Goal: Task Accomplishment & Management: Complete application form

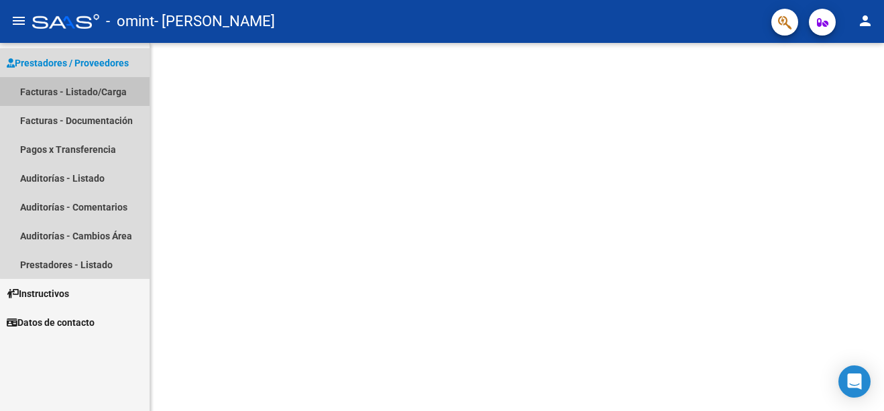
click at [87, 88] on link "Facturas - Listado/Carga" at bounding box center [75, 91] width 150 height 29
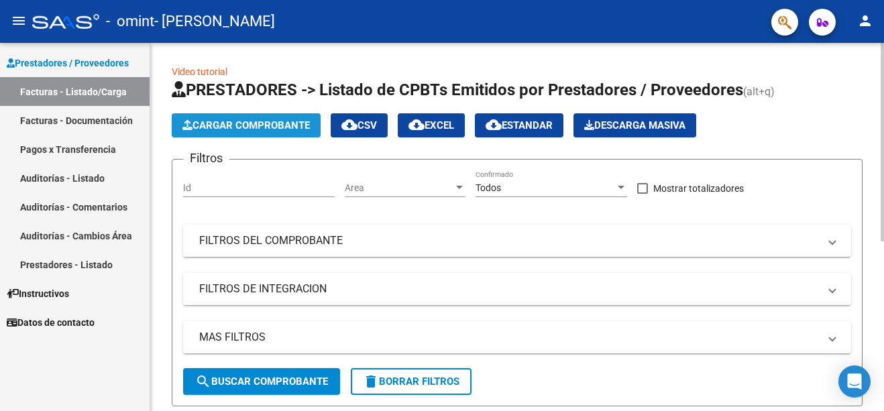
click at [254, 119] on button "Cargar Comprobante" at bounding box center [246, 125] width 149 height 24
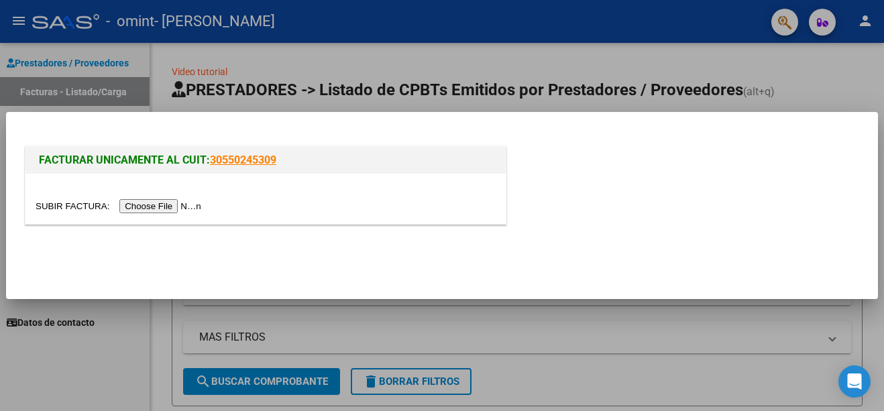
click at [168, 206] on input "file" at bounding box center [121, 206] width 170 height 14
click at [161, 209] on input "file" at bounding box center [121, 206] width 170 height 14
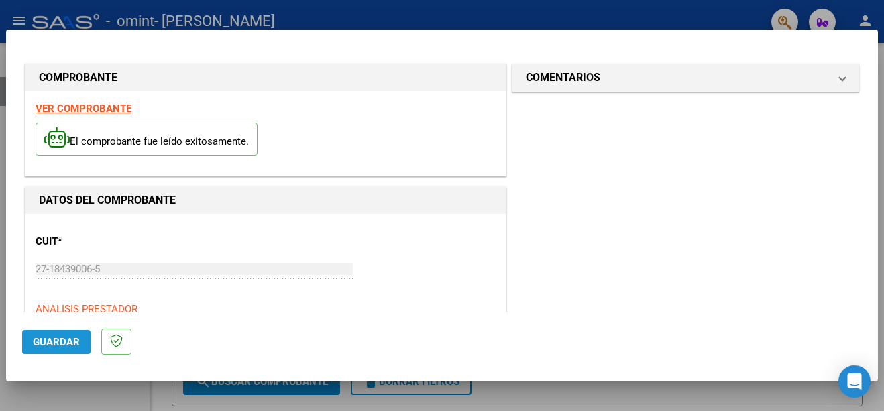
click at [49, 337] on span "Guardar" at bounding box center [56, 342] width 47 height 12
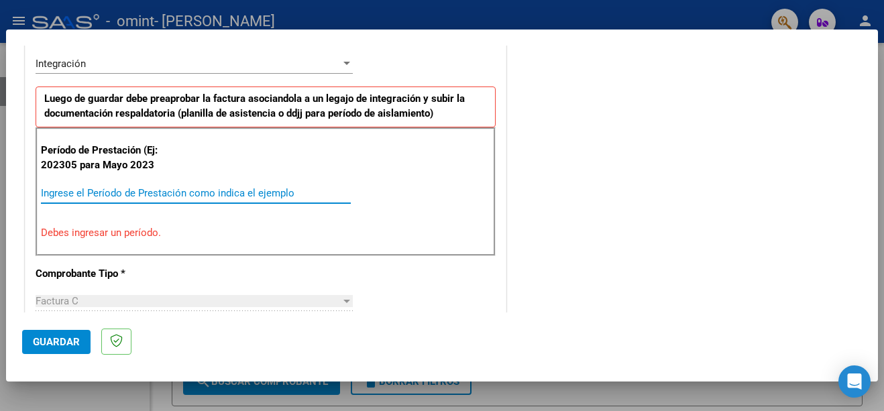
click at [87, 193] on input "Ingrese el Período de Prestación como indica el ejemplo" at bounding box center [196, 193] width 310 height 12
click at [55, 194] on input "Ingrese el Período de Prestación como indica el ejemplo" at bounding box center [196, 193] width 310 height 12
click at [60, 201] on div "Ingrese el Período de Prestación como indica el ejemplo" at bounding box center [196, 193] width 310 height 20
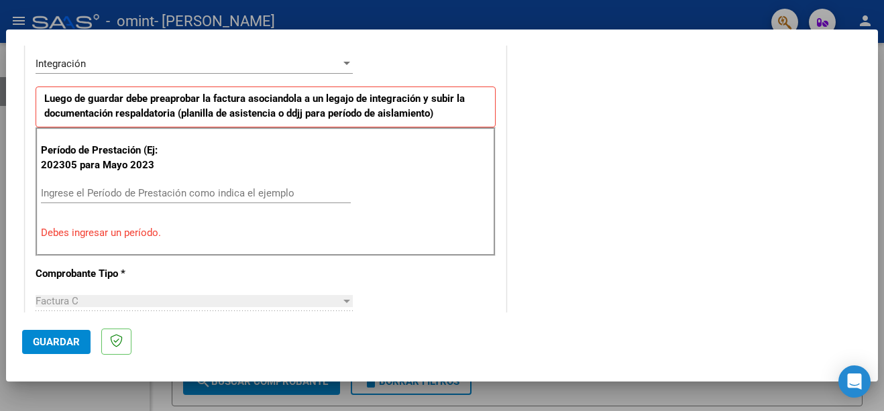
click at [80, 239] on p "Debes ingresar un período." at bounding box center [265, 232] width 449 height 15
click at [131, 234] on p "Debes ingresar un período." at bounding box center [265, 232] width 449 height 15
click at [343, 300] on div at bounding box center [346, 301] width 7 height 3
click at [343, 302] on div at bounding box center [346, 301] width 7 height 3
drag, startPoint x: 43, startPoint y: 334, endPoint x: 62, endPoint y: 322, distance: 22.9
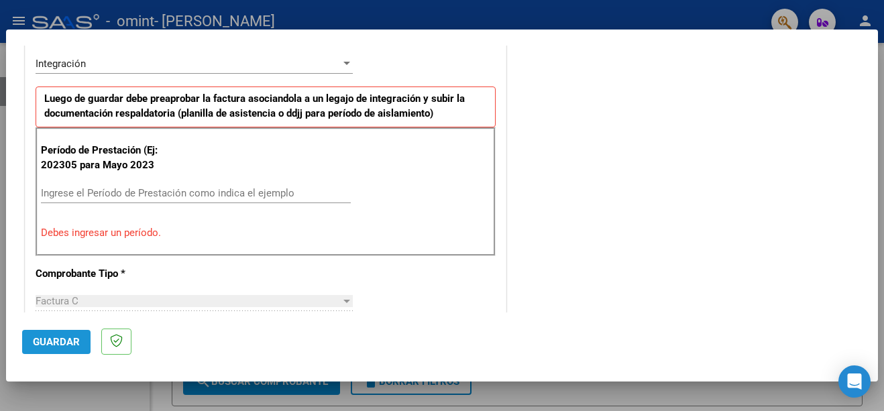
click at [45, 334] on button "Guardar" at bounding box center [56, 342] width 68 height 24
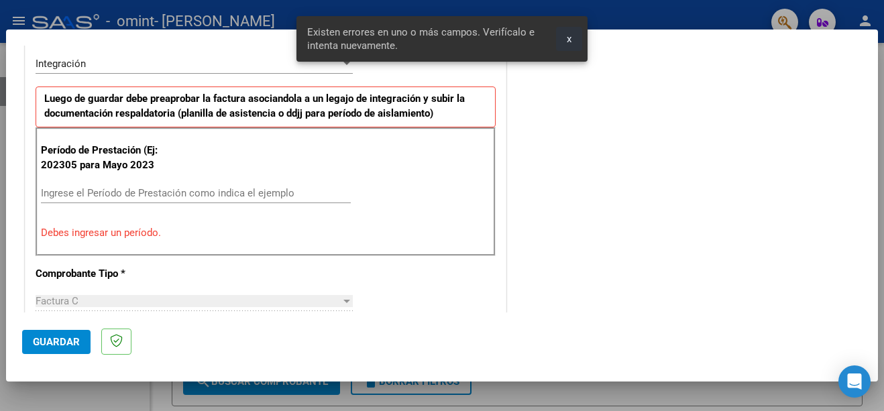
click at [572, 36] on button "x" at bounding box center [569, 39] width 26 height 24
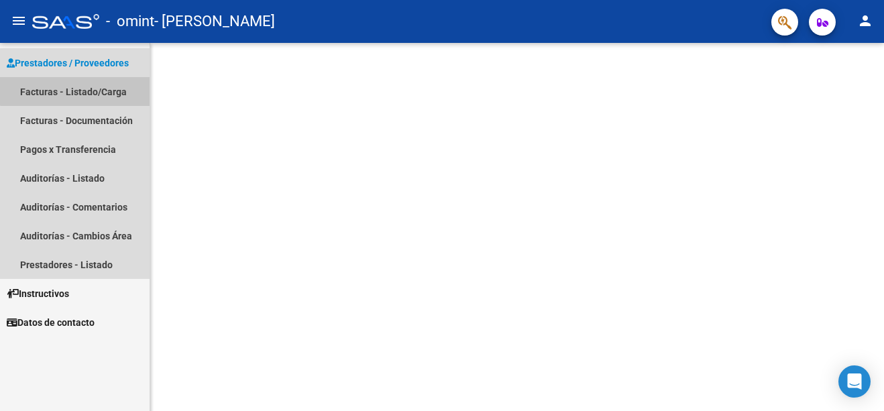
click at [97, 85] on link "Facturas - Listado/Carga" at bounding box center [75, 91] width 150 height 29
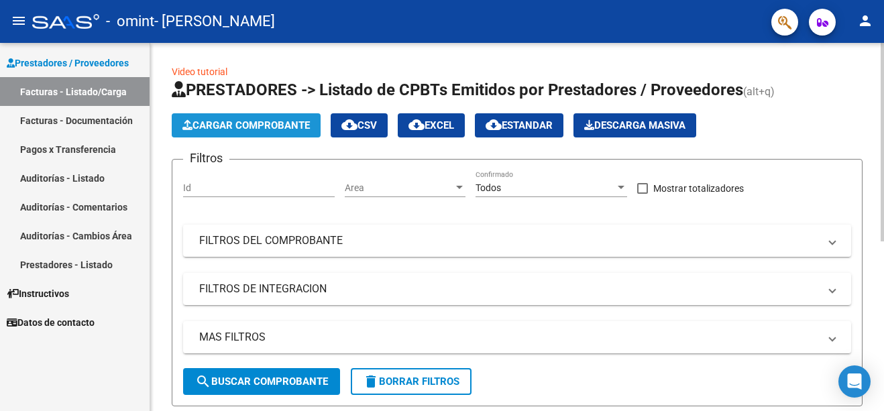
click at [246, 117] on button "Cargar Comprobante" at bounding box center [246, 125] width 149 height 24
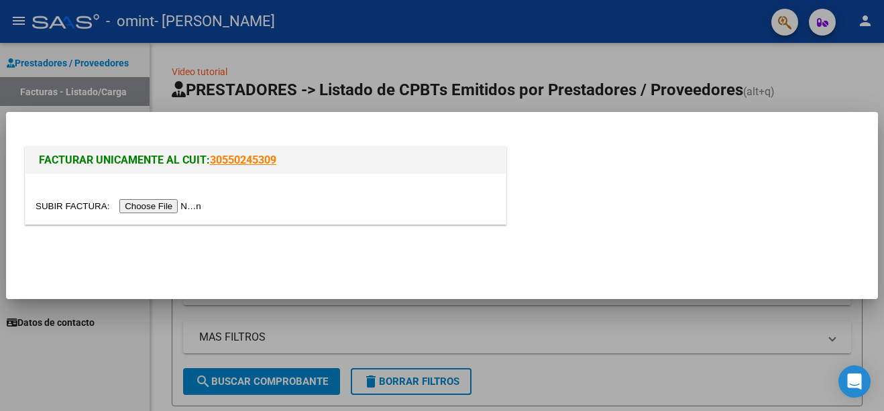
click at [139, 205] on input "file" at bounding box center [121, 206] width 170 height 14
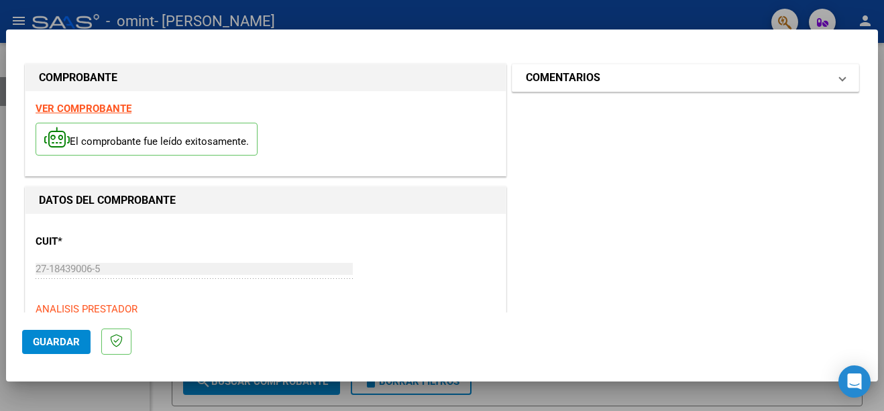
click at [838, 78] on mat-expansion-panel-header "COMENTARIOS" at bounding box center [686, 77] width 346 height 27
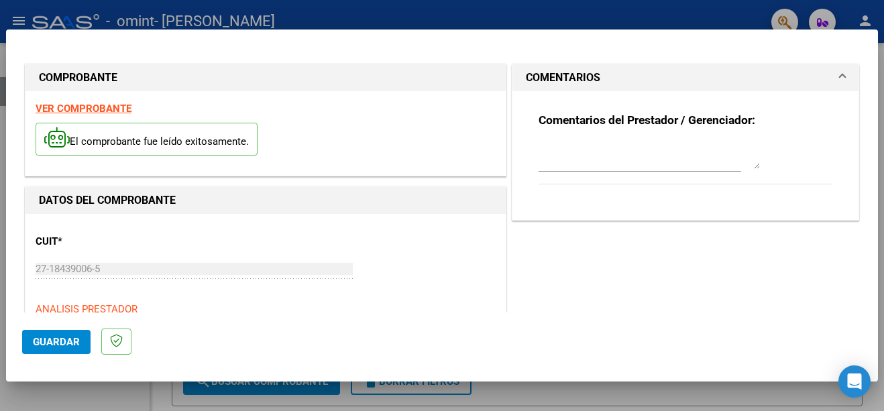
click at [840, 77] on span at bounding box center [842, 78] width 5 height 16
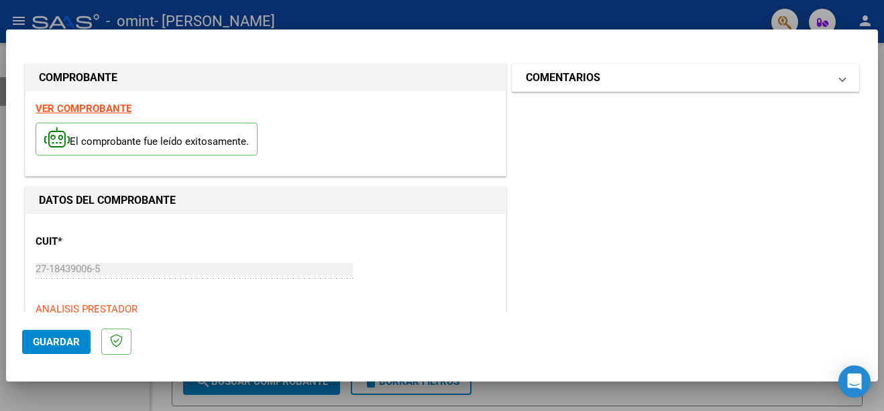
click at [840, 77] on span at bounding box center [842, 78] width 5 height 16
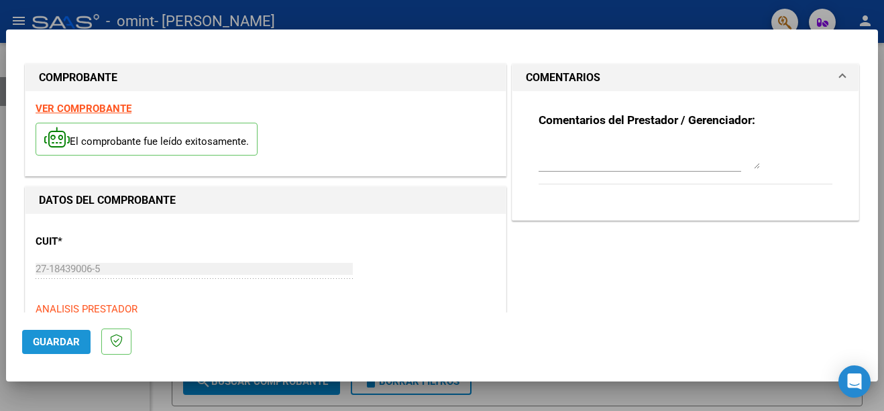
click at [76, 337] on span "Guardar" at bounding box center [56, 342] width 47 height 12
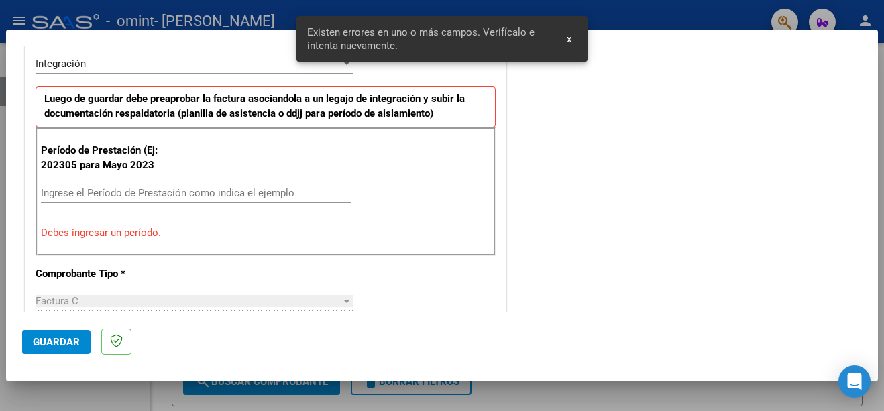
click at [149, 198] on input "Ingrese el Período de Prestación como indica el ejemplo" at bounding box center [196, 193] width 310 height 12
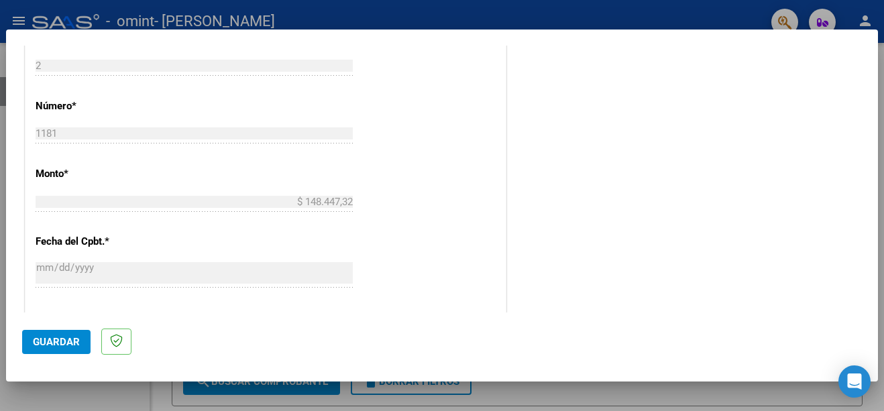
scroll to position [376, 0]
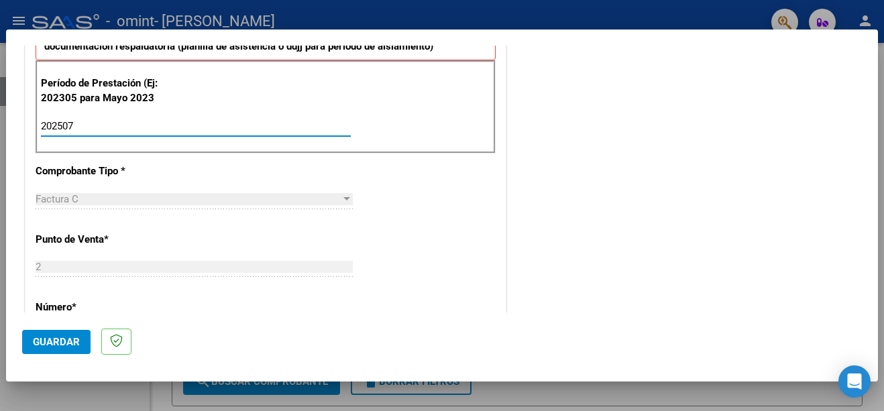
type input "202507"
click at [67, 340] on span "Guardar" at bounding box center [56, 342] width 47 height 12
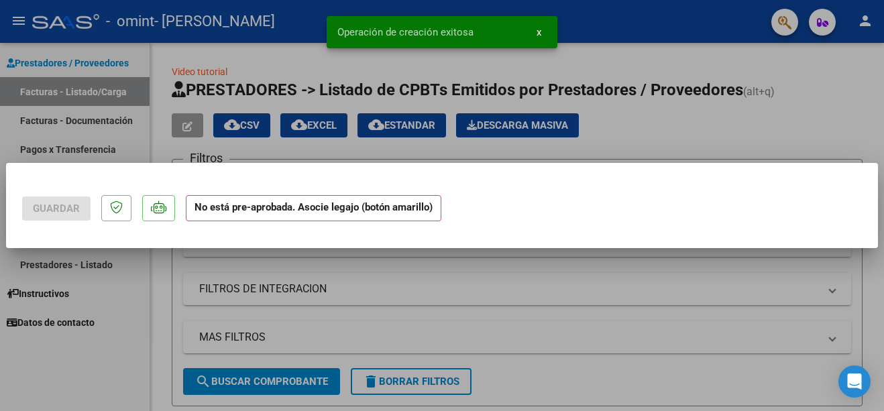
scroll to position [0, 0]
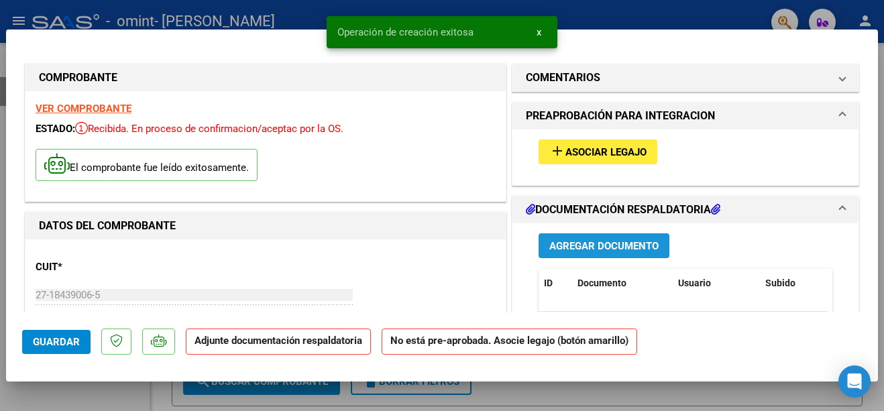
click at [621, 249] on span "Agregar Documento" at bounding box center [603, 246] width 109 height 12
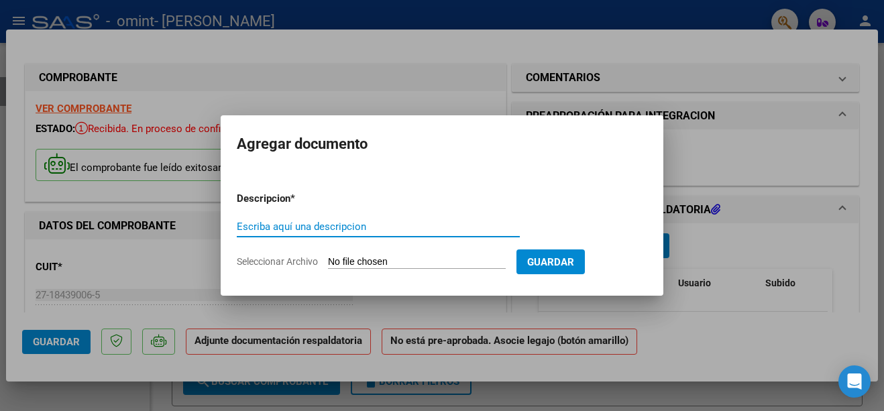
click at [432, 223] on input "Escriba aquí una descripcion" at bounding box center [378, 227] width 283 height 12
type input "Planilla de asistenicia julio"
click at [356, 261] on input "Seleccionar Archivo" at bounding box center [417, 262] width 178 height 13
type input "C:\fakepath\planilla [PERSON_NAME][DATE].pdf"
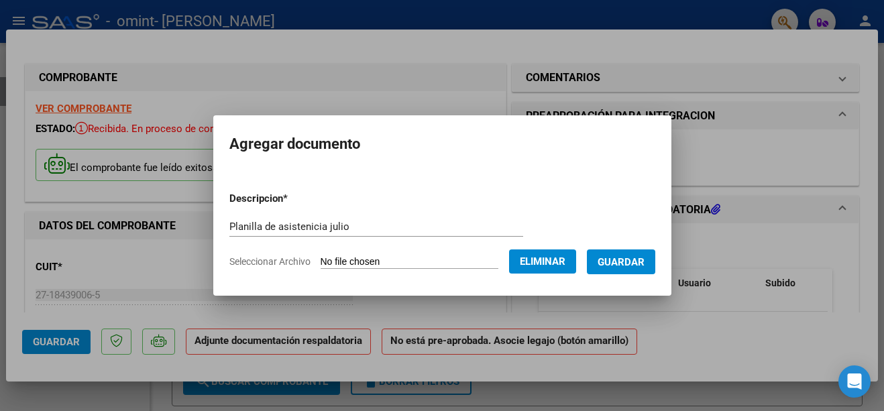
click at [643, 257] on span "Guardar" at bounding box center [621, 262] width 47 height 12
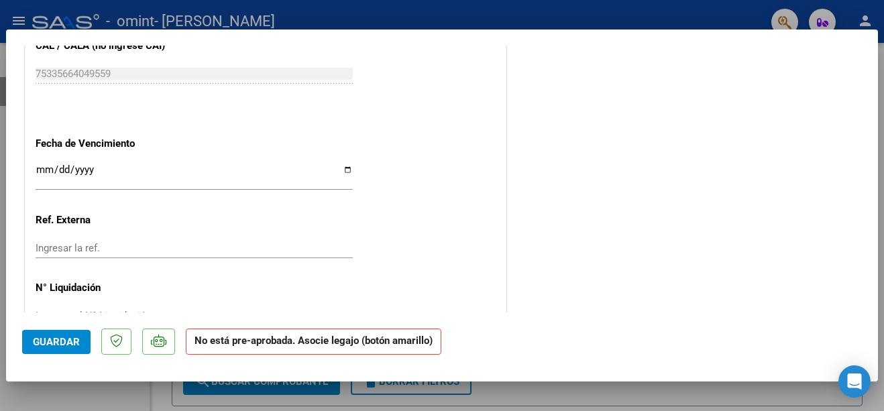
scroll to position [899, 0]
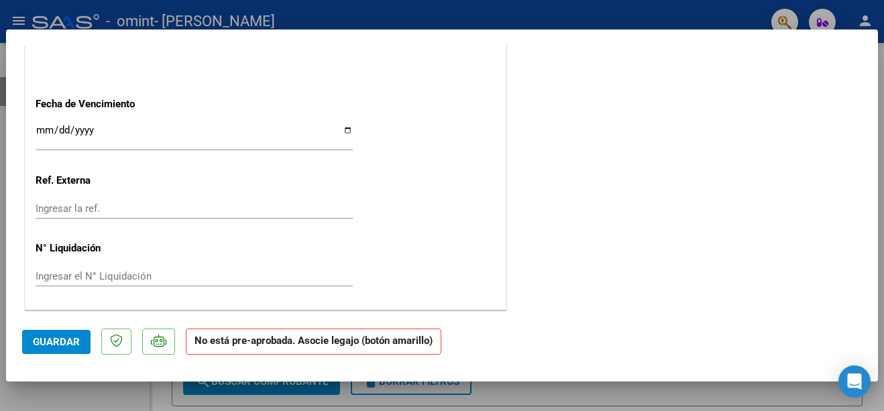
click at [65, 343] on span "Guardar" at bounding box center [56, 342] width 47 height 12
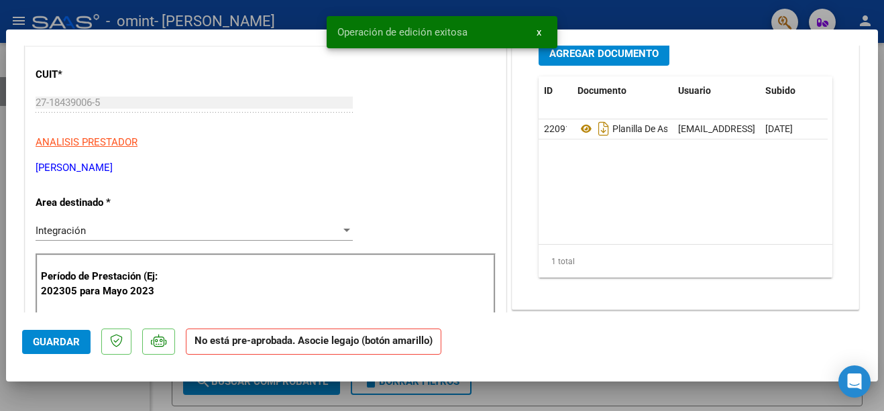
scroll to position [0, 0]
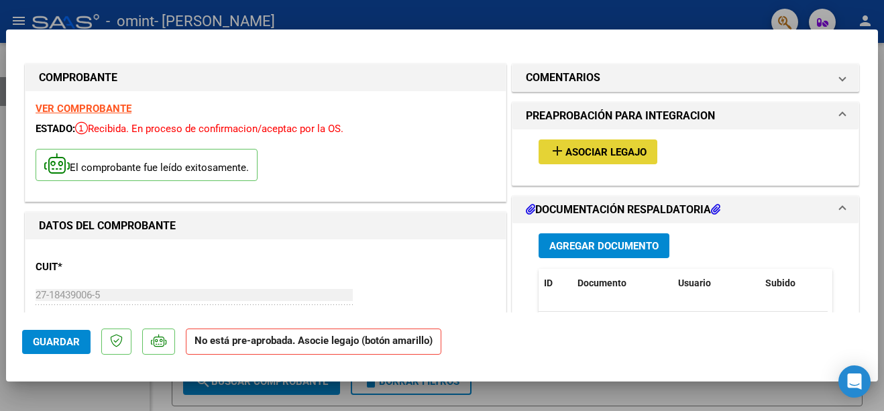
click at [566, 148] on span "Asociar Legajo" at bounding box center [606, 152] width 81 height 12
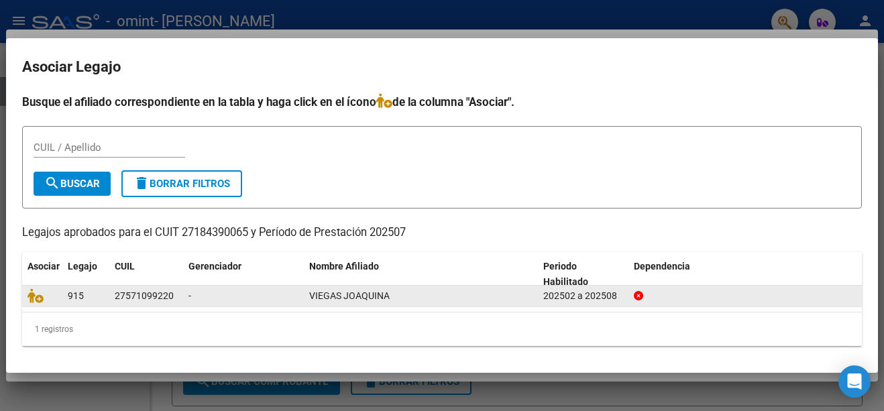
drag, startPoint x: 639, startPoint y: 297, endPoint x: 733, endPoint y: 154, distance: 171.6
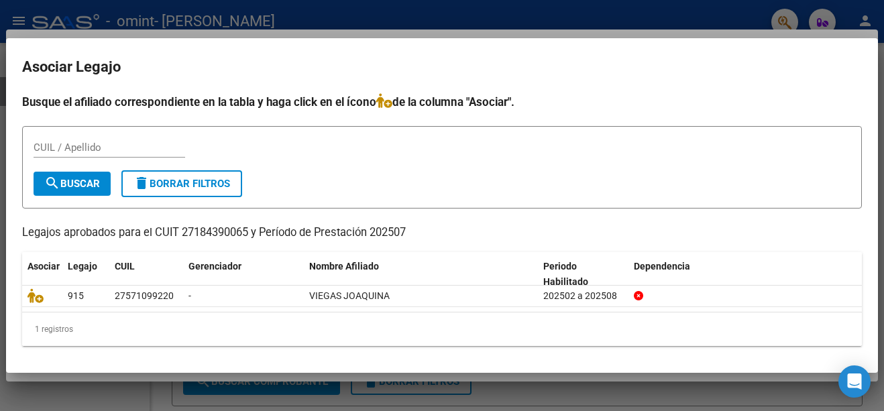
click at [639, 297] on icon at bounding box center [638, 295] width 9 height 9
